Goal: Information Seeking & Learning: Learn about a topic

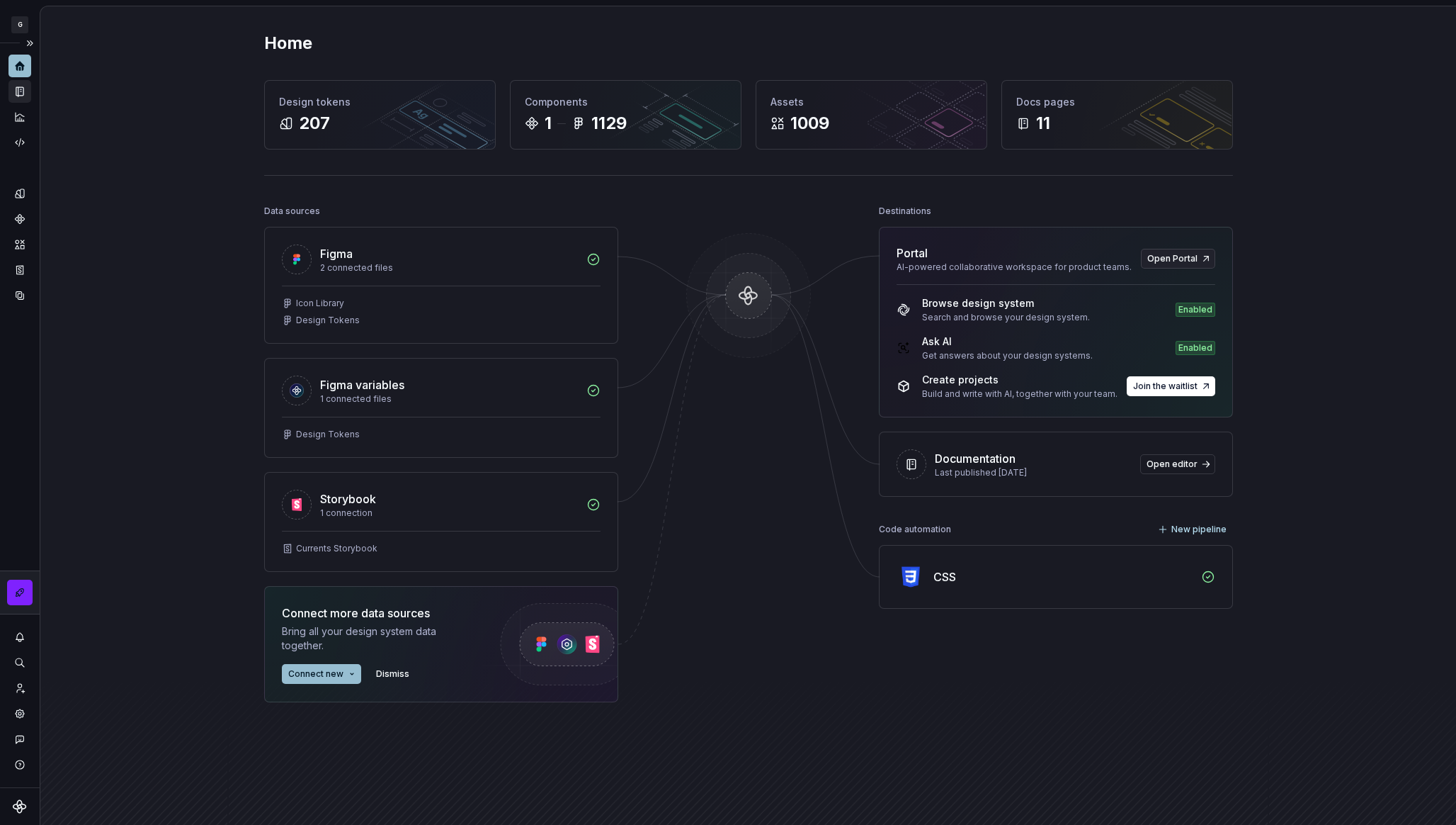
click at [23, 102] on div "Documentation" at bounding box center [19, 91] width 22 height 22
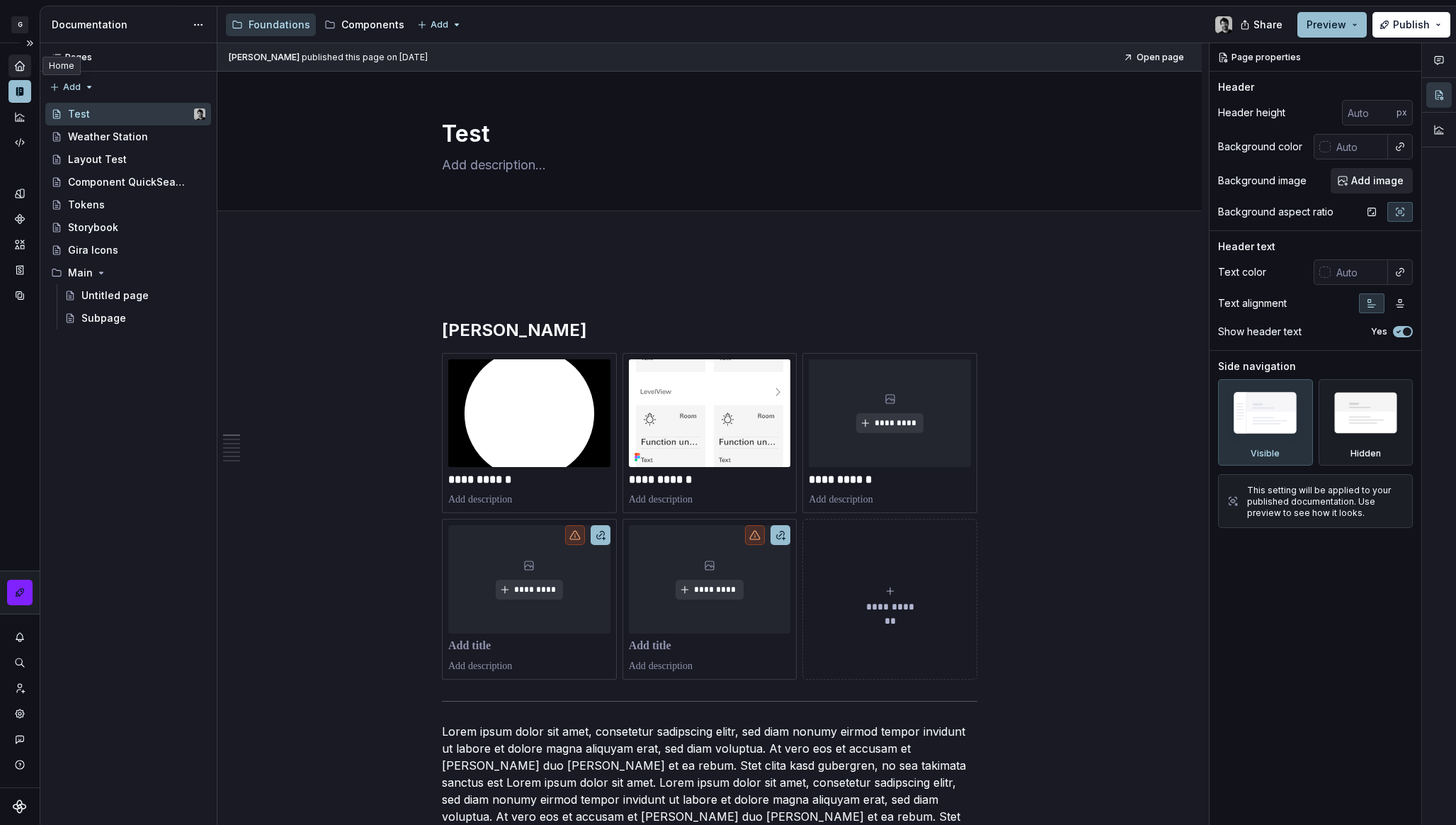
click at [19, 70] on icon "Home" at bounding box center [20, 66] width 9 height 9
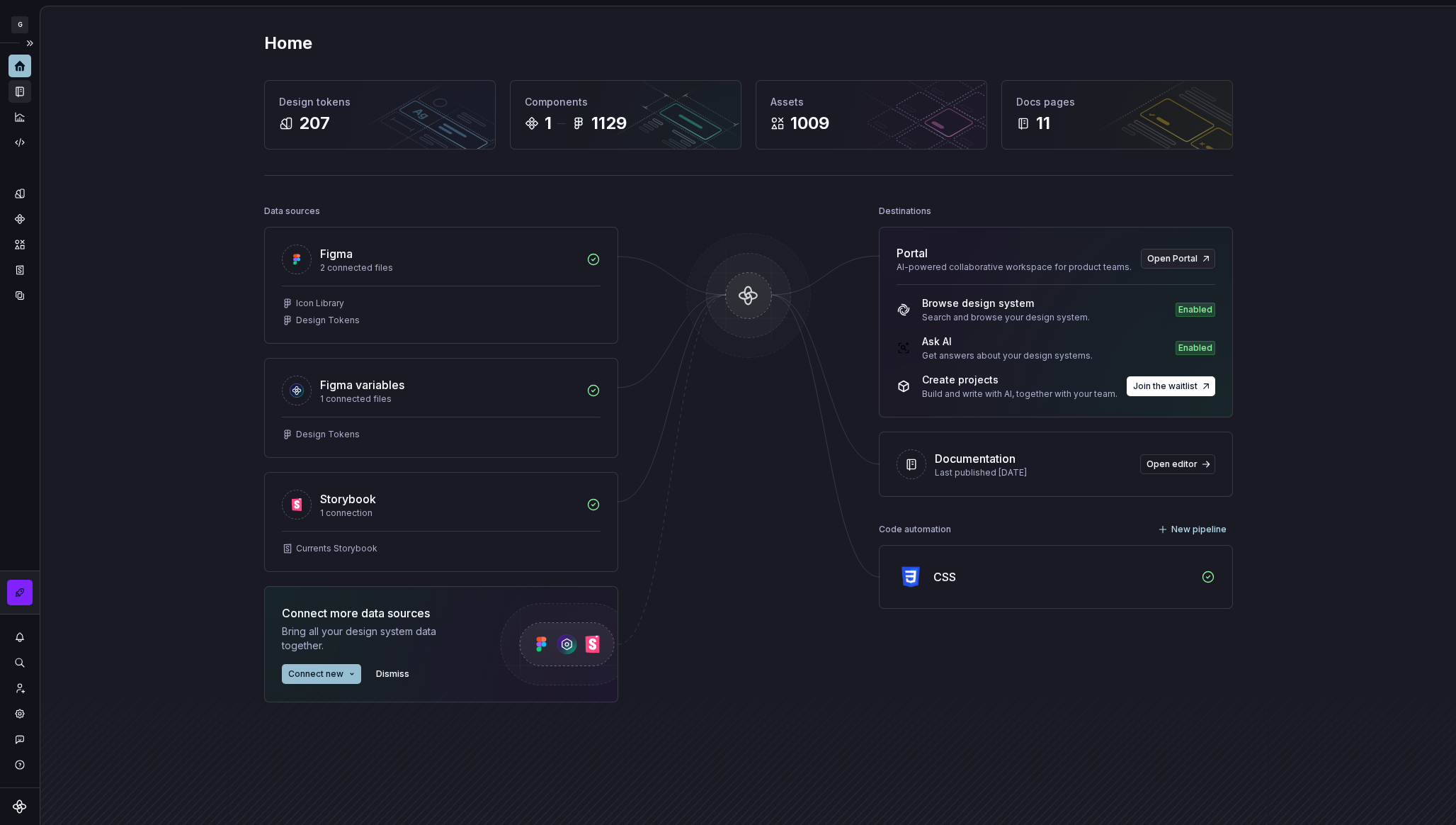
click at [18, 91] on icon "Documentation" at bounding box center [20, 92] width 7 height 9
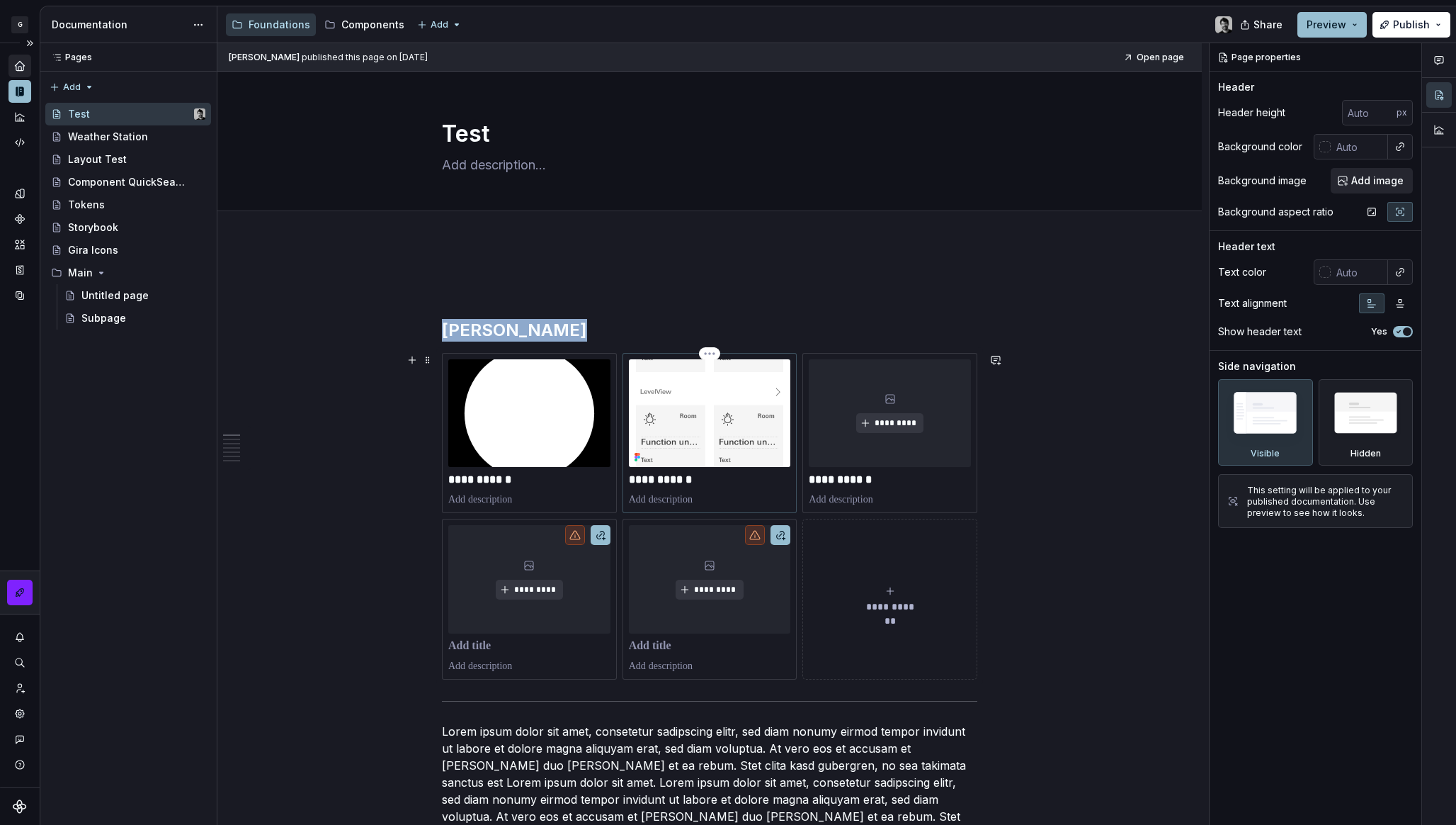
click at [708, 411] on img at bounding box center [710, 413] width 163 height 108
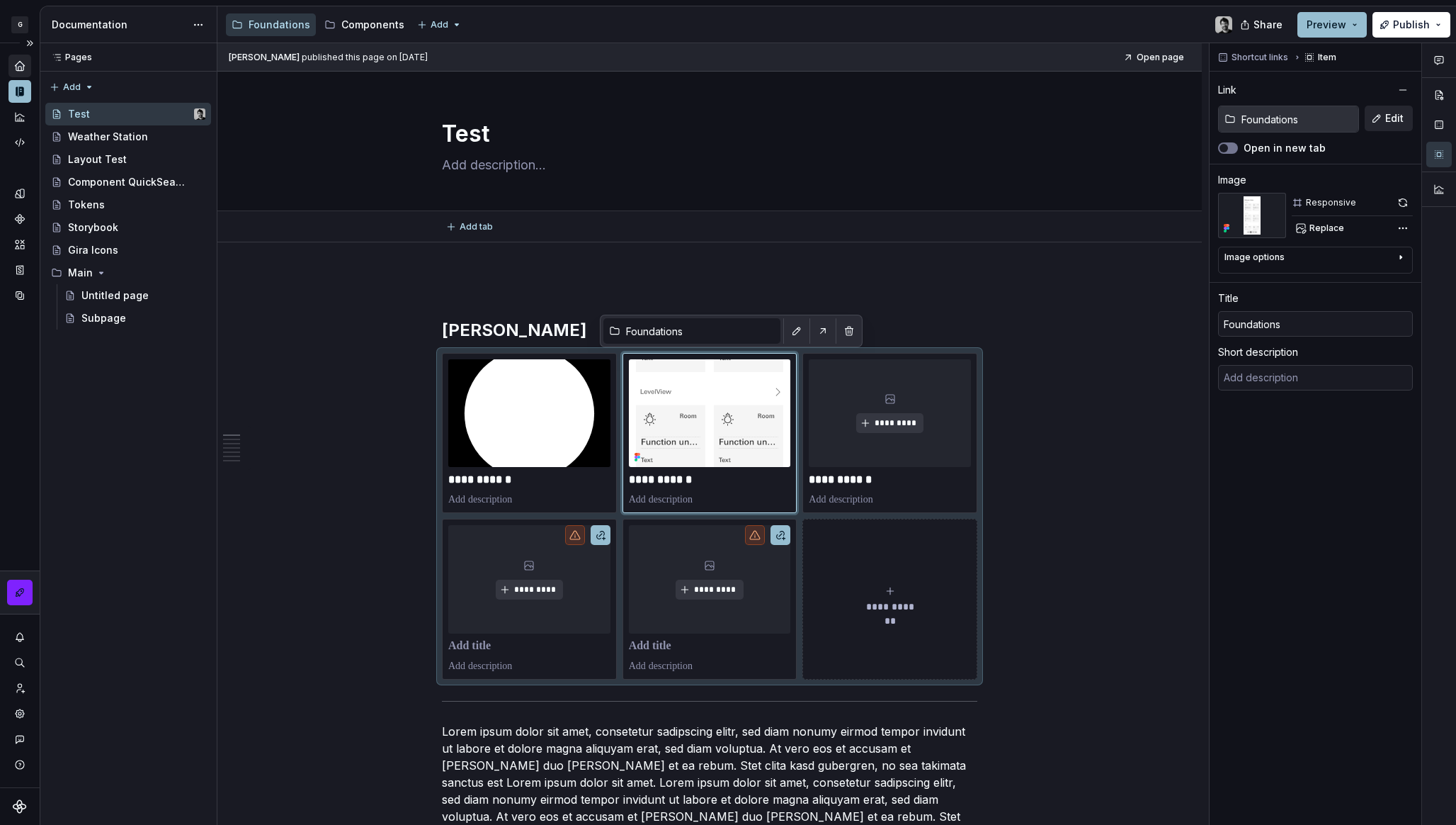
click at [430, 219] on div "Add tab" at bounding box center [710, 226] width 871 height 20
click at [102, 204] on div "Tokens" at bounding box center [137, 205] width 137 height 20
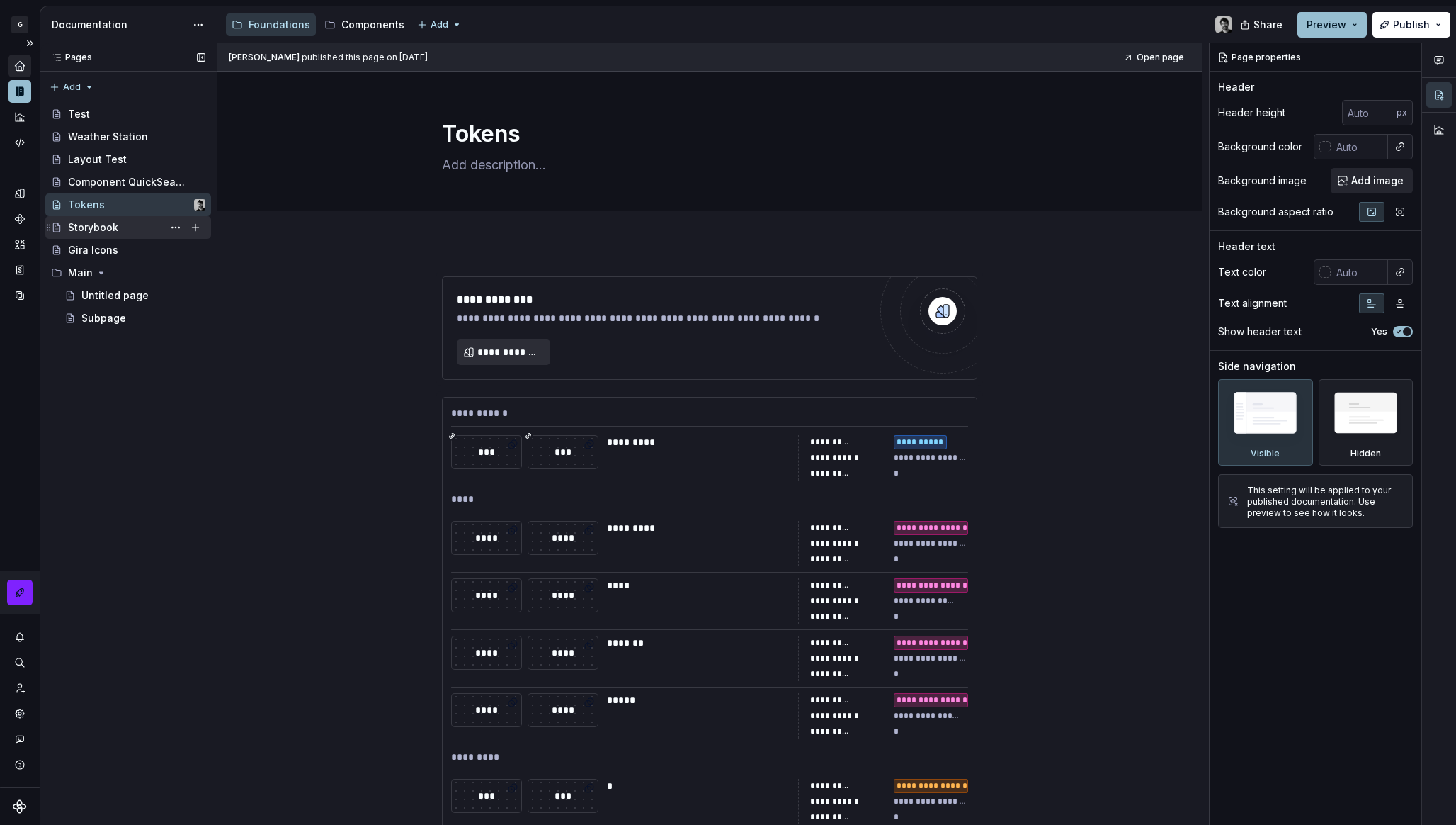
click at [120, 217] on div "Storybook" at bounding box center [137, 227] width 137 height 20
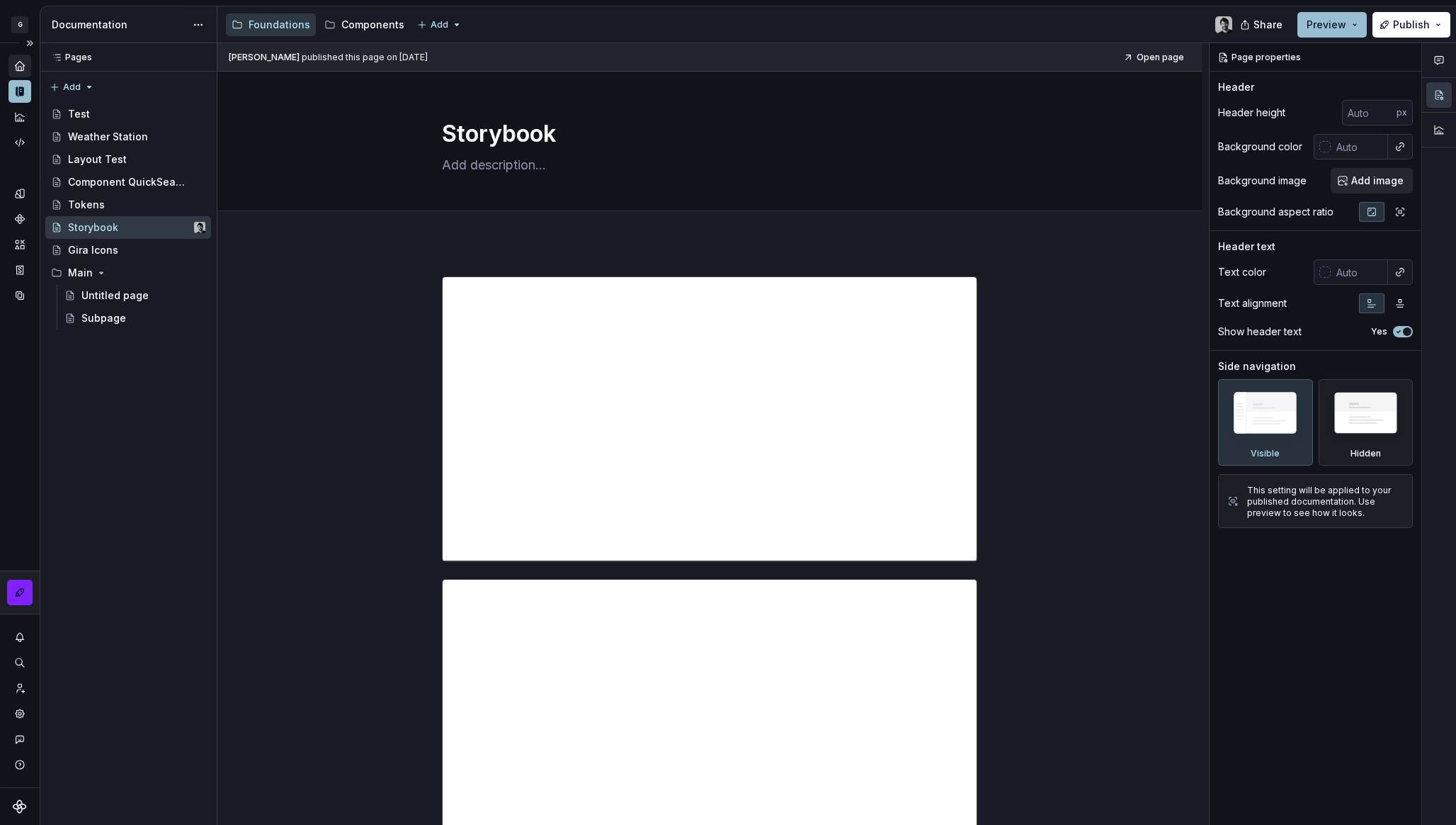
type textarea "*"
